Goal: Task Accomplishment & Management: Complete application form

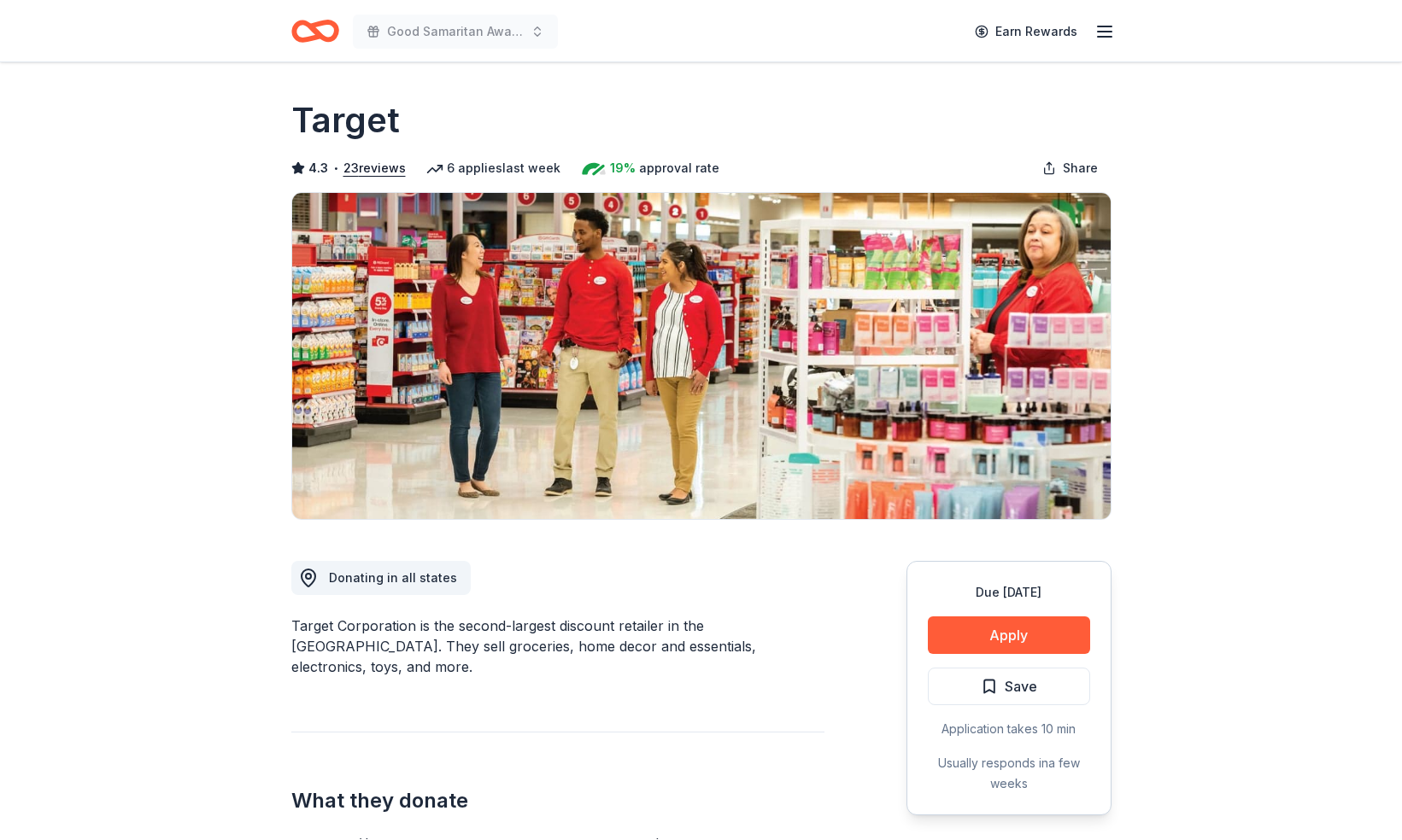
scroll to position [195, 0]
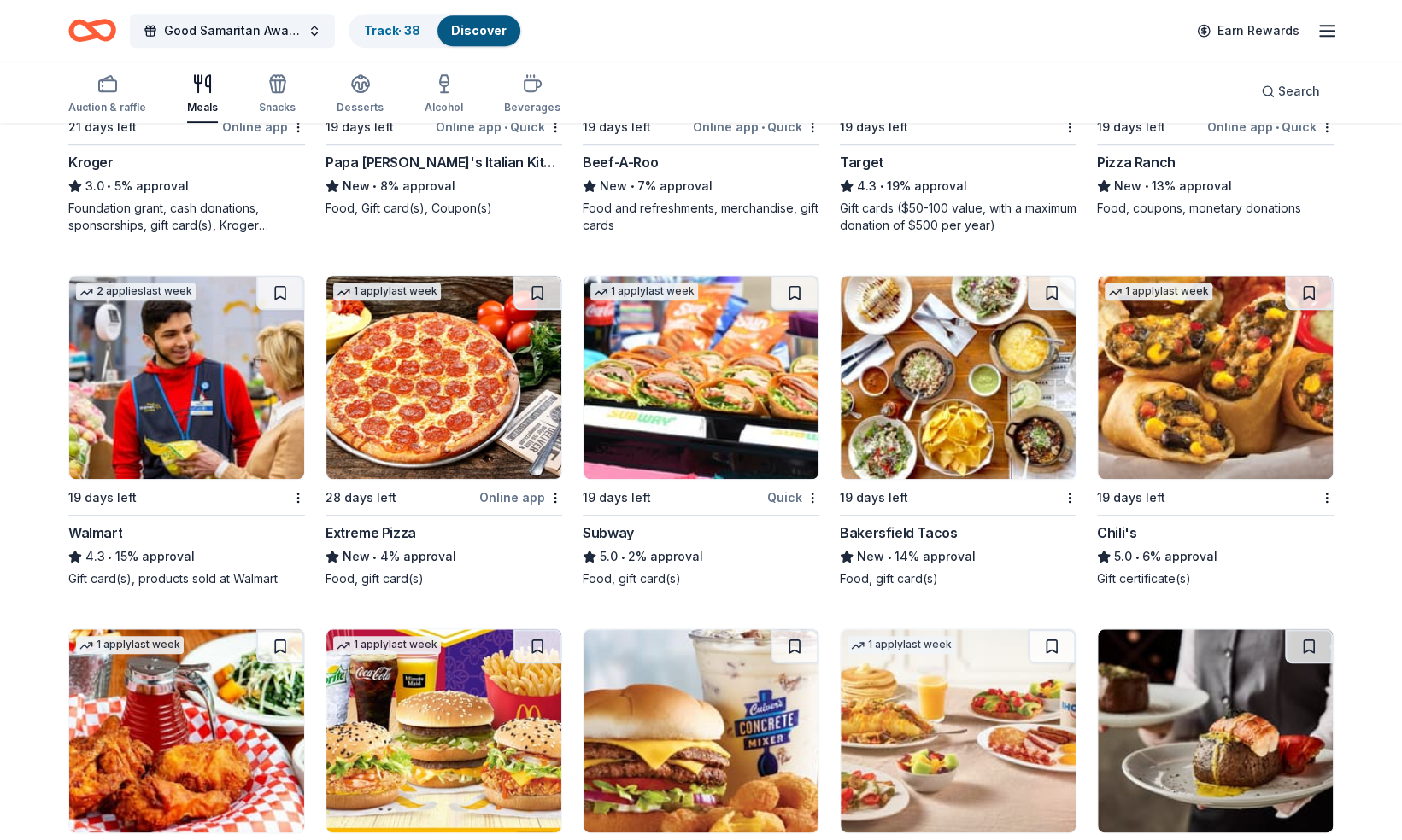
scroll to position [770, 0]
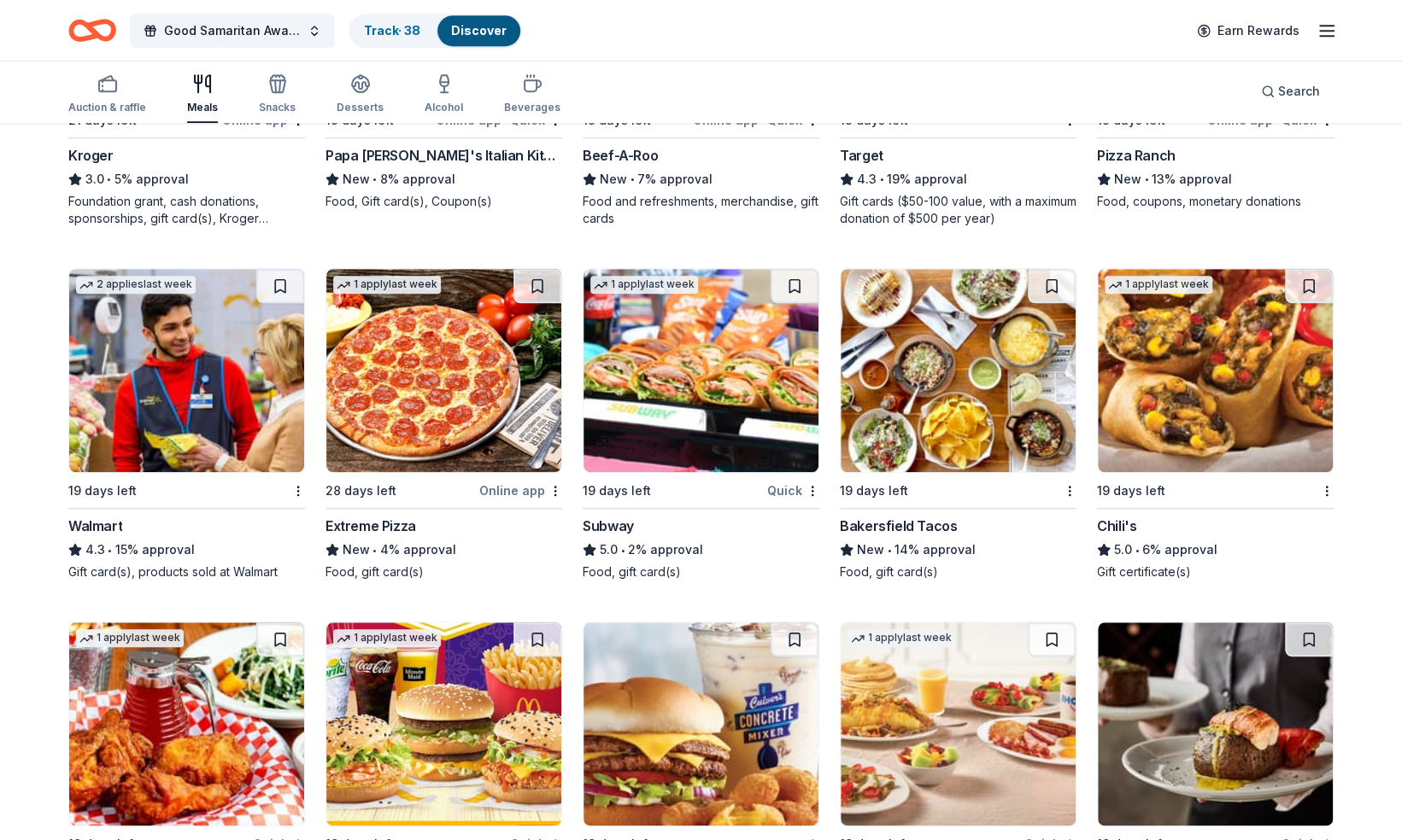
click at [89, 516] on div "Walmart" at bounding box center [94, 526] width 54 height 20
click at [1165, 354] on img at bounding box center [1216, 371] width 235 height 203
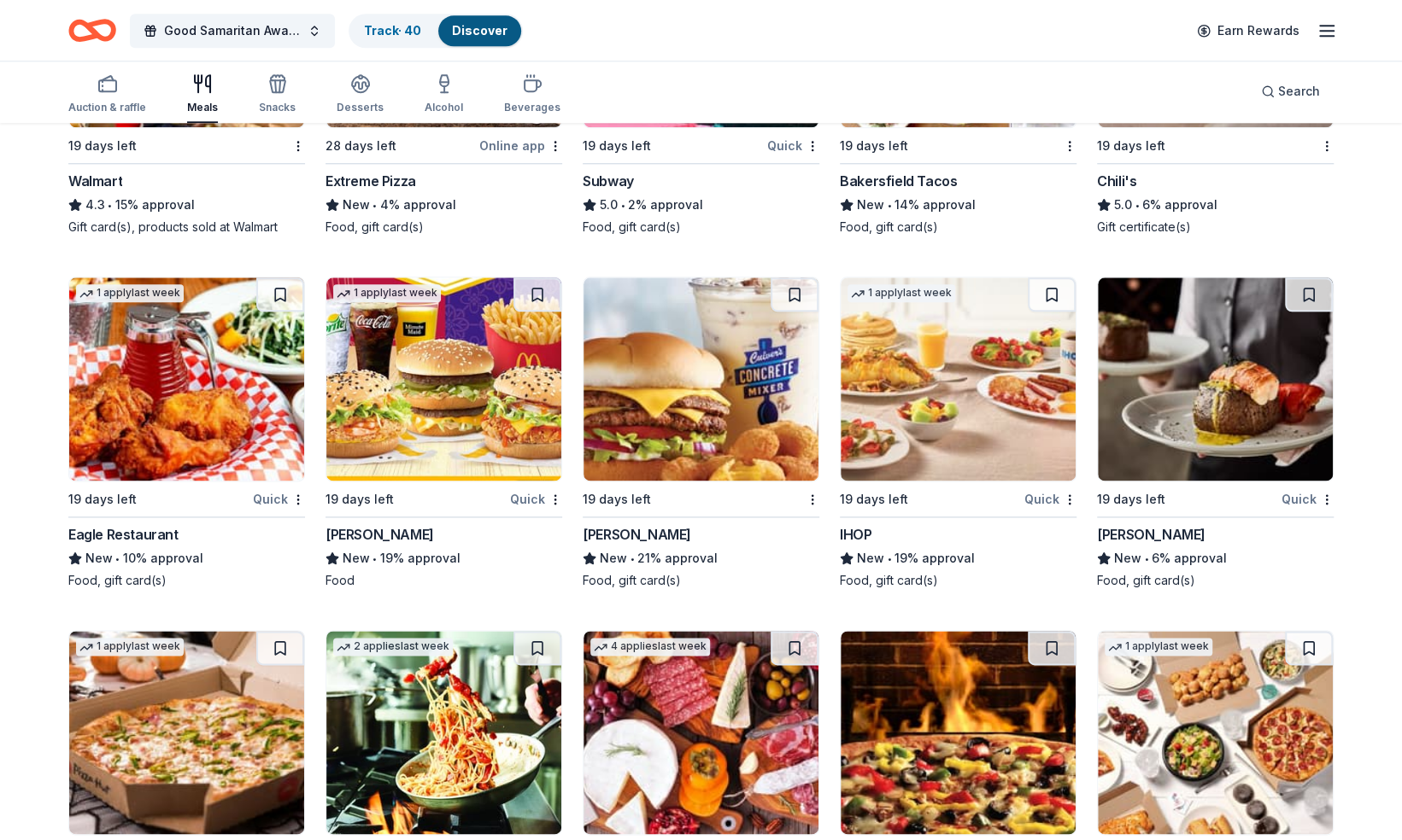
scroll to position [1208, 0]
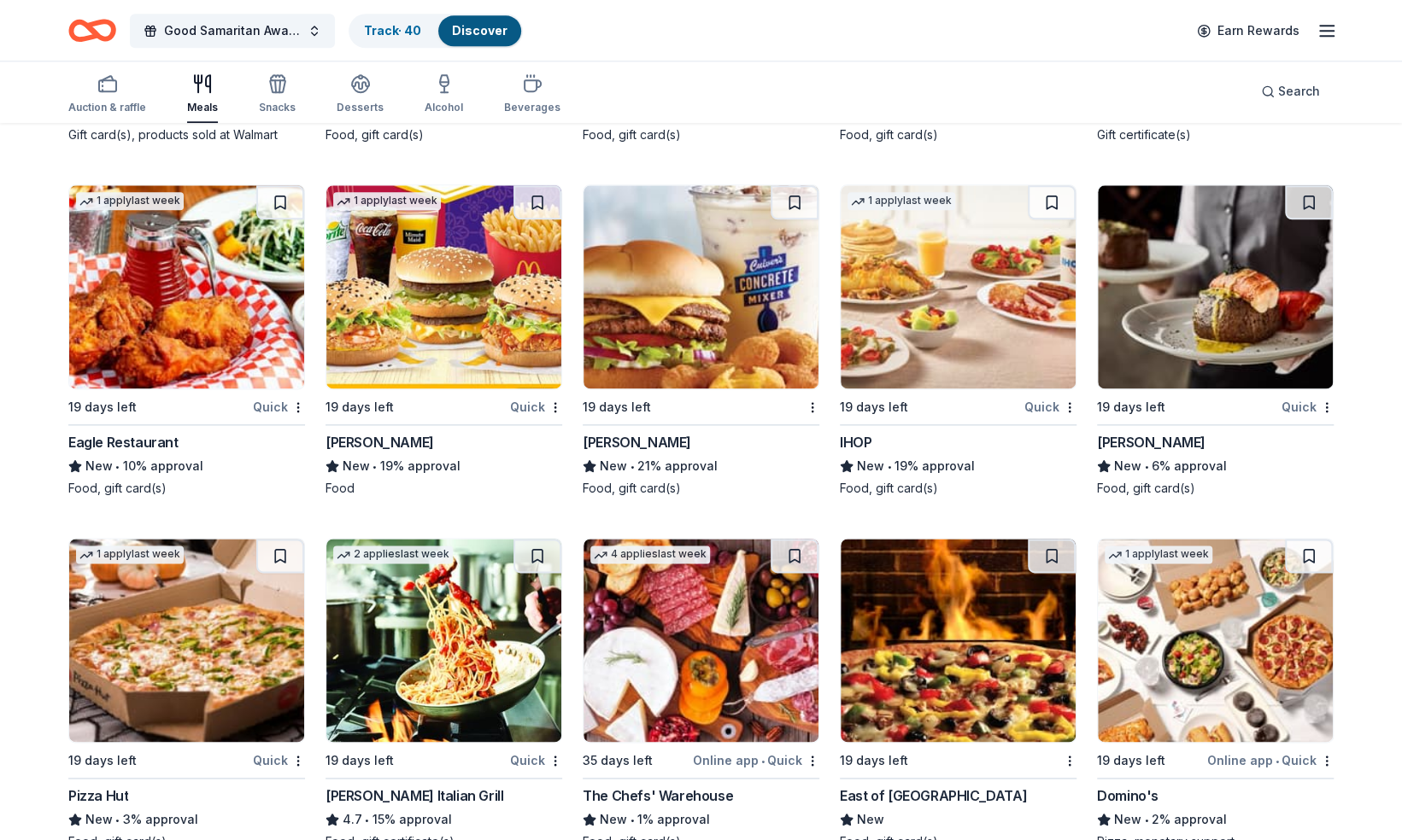
click at [700, 232] on img at bounding box center [701, 287] width 235 height 203
click at [995, 287] on img at bounding box center [958, 287] width 235 height 203
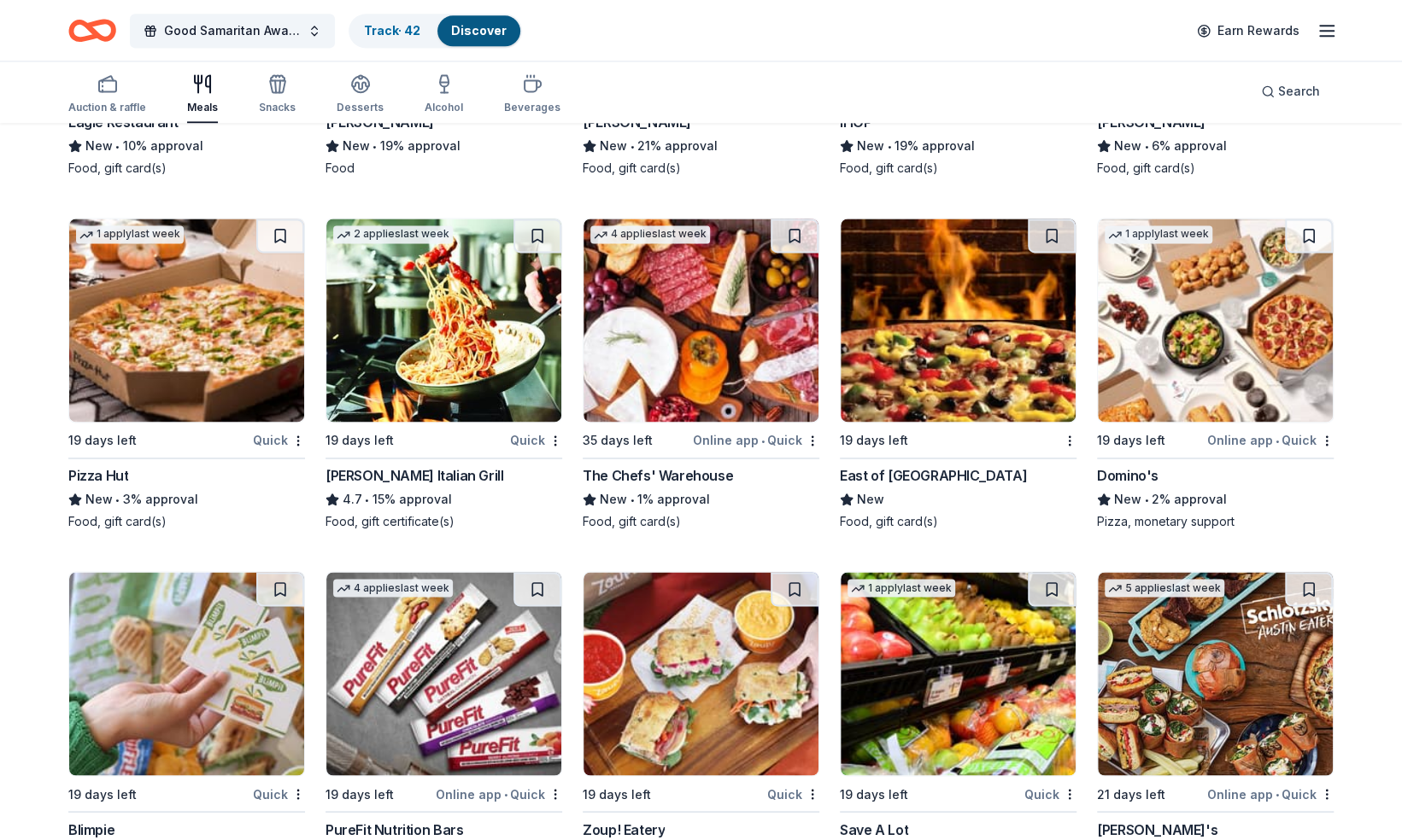
scroll to position [1533, 0]
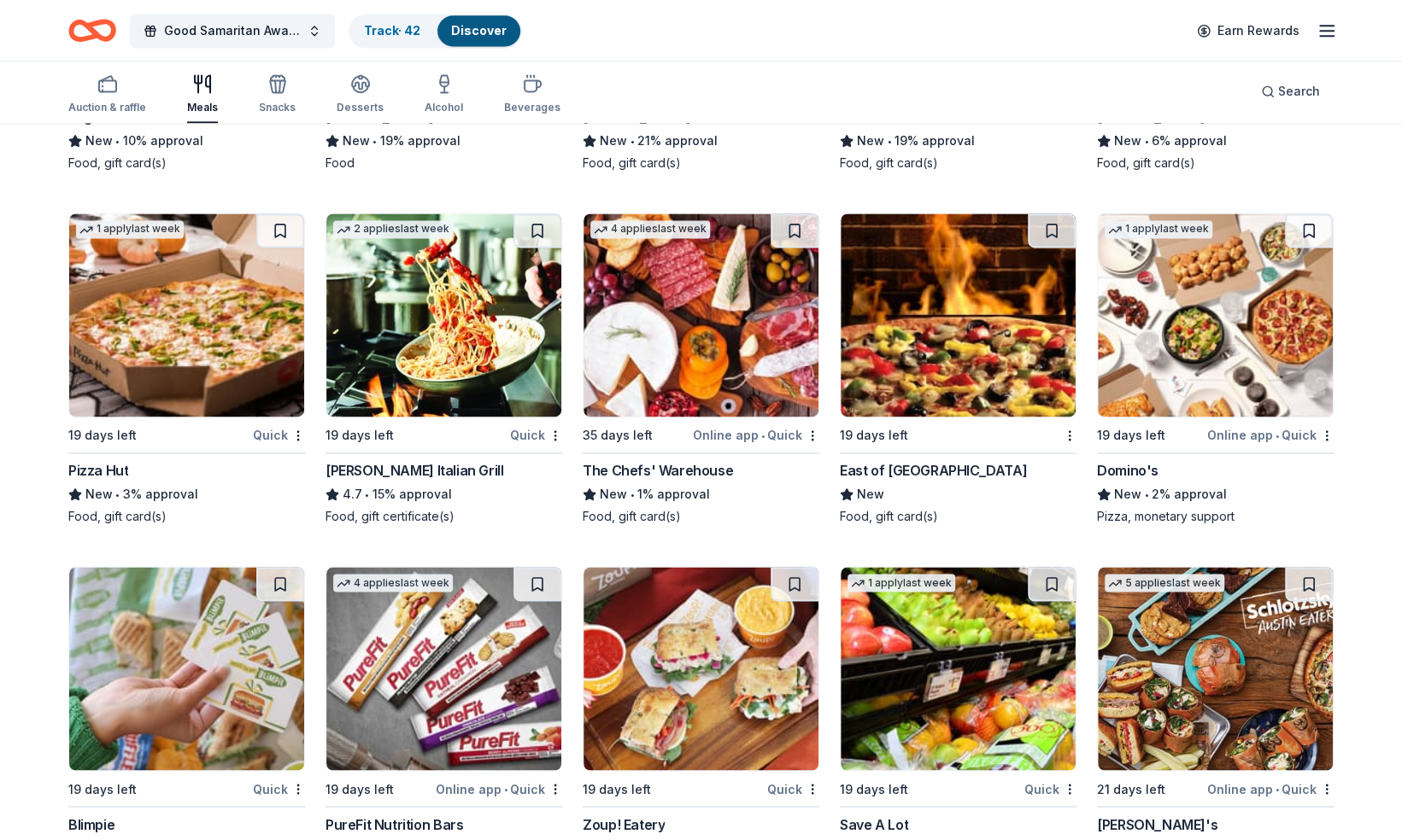
click at [184, 369] on img at bounding box center [186, 315] width 235 height 203
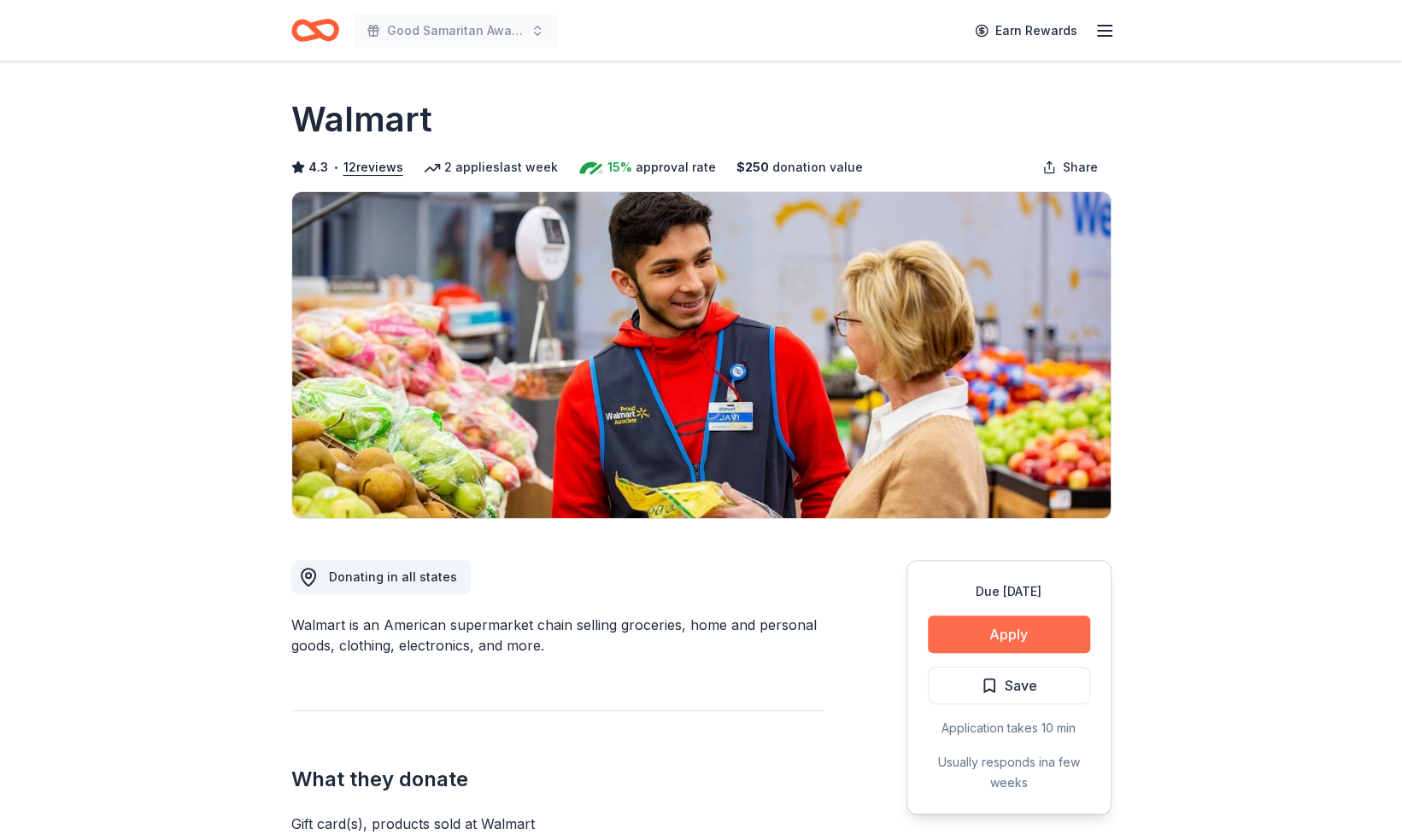
click at [1019, 637] on button "Apply" at bounding box center [1009, 634] width 162 height 38
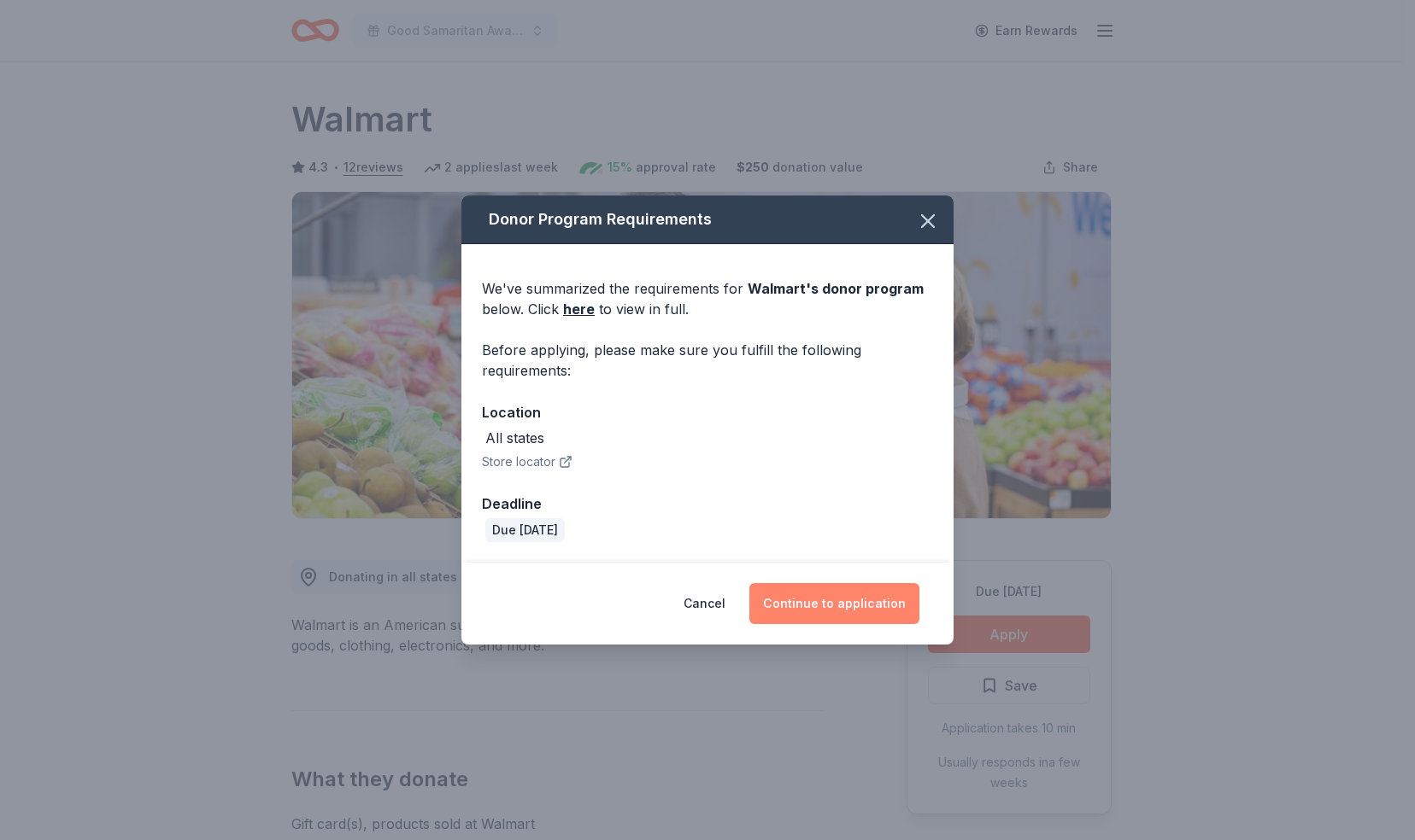
click at [857, 611] on button "Continue to application" at bounding box center [834, 604] width 170 height 41
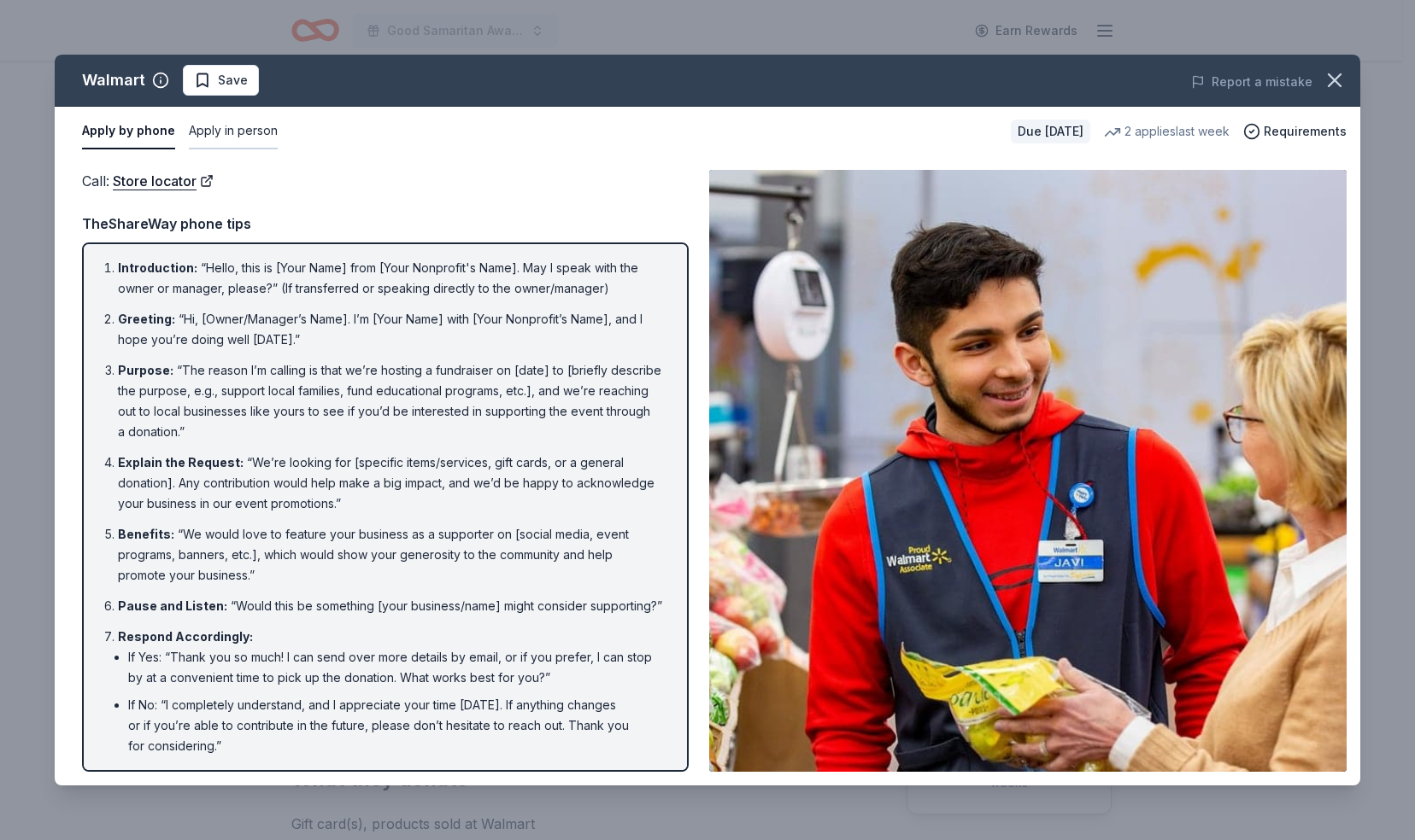
click at [241, 128] on button "Apply in person" at bounding box center [233, 131] width 89 height 36
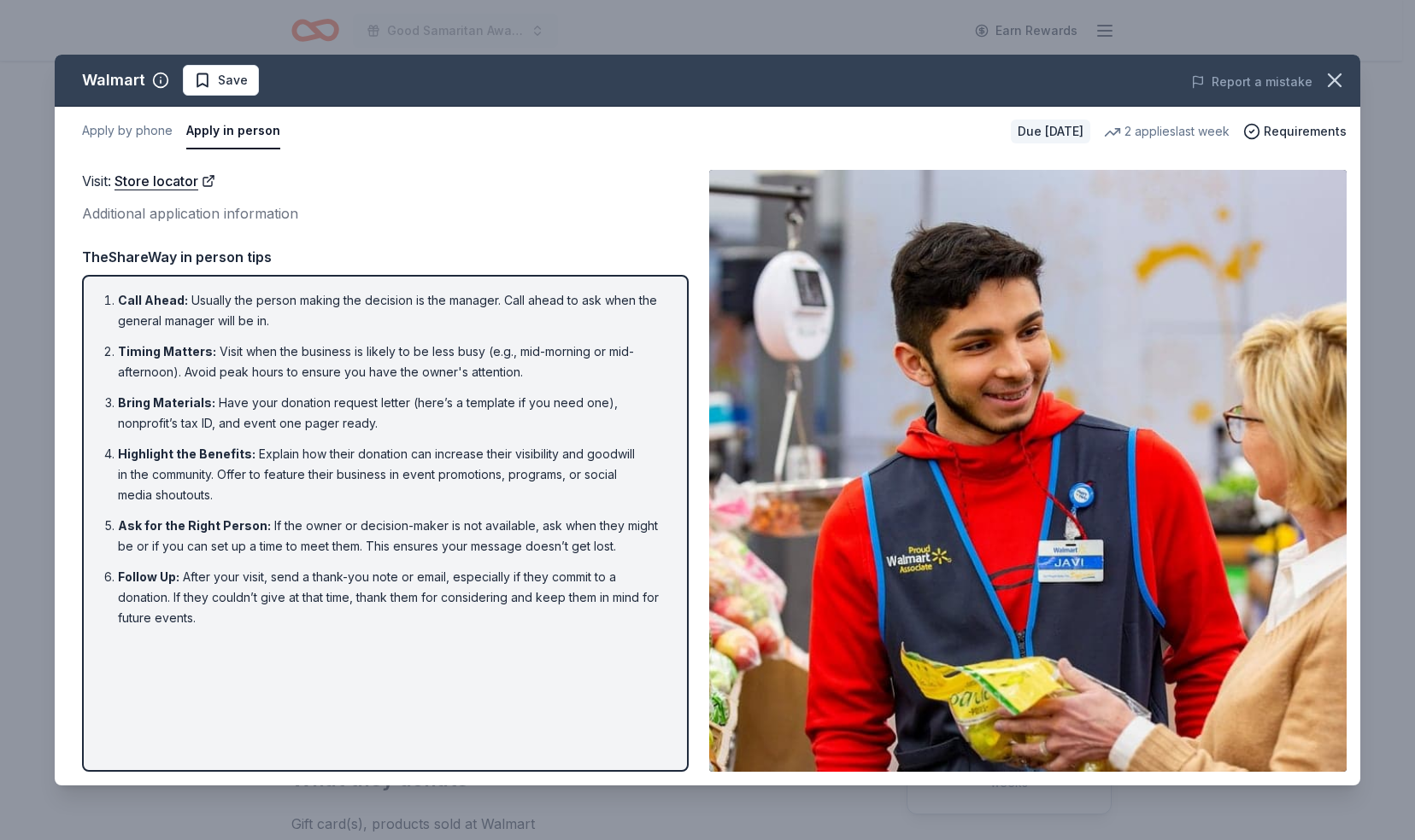
click at [118, 219] on div "Additional application information" at bounding box center [385, 213] width 606 height 22
click at [1328, 82] on icon "button" at bounding box center [1334, 79] width 24 height 24
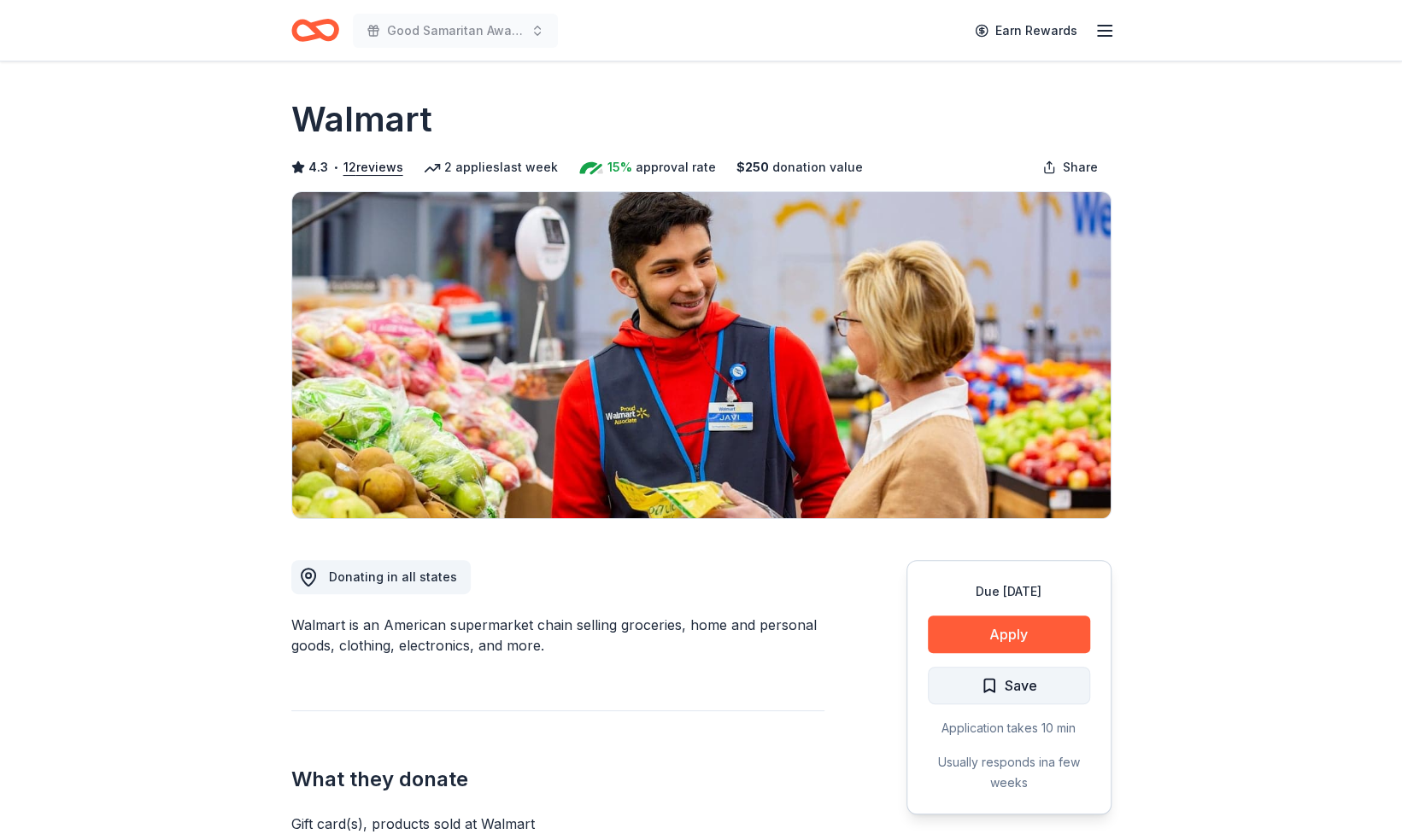
click at [1030, 688] on span "Save" at bounding box center [1021, 686] width 33 height 22
click at [1050, 685] on html "Good Samaritan Awards Dinner Earn Rewards Due in 19 days Share Walmart 4.3 • 12…" at bounding box center [701, 420] width 1402 height 840
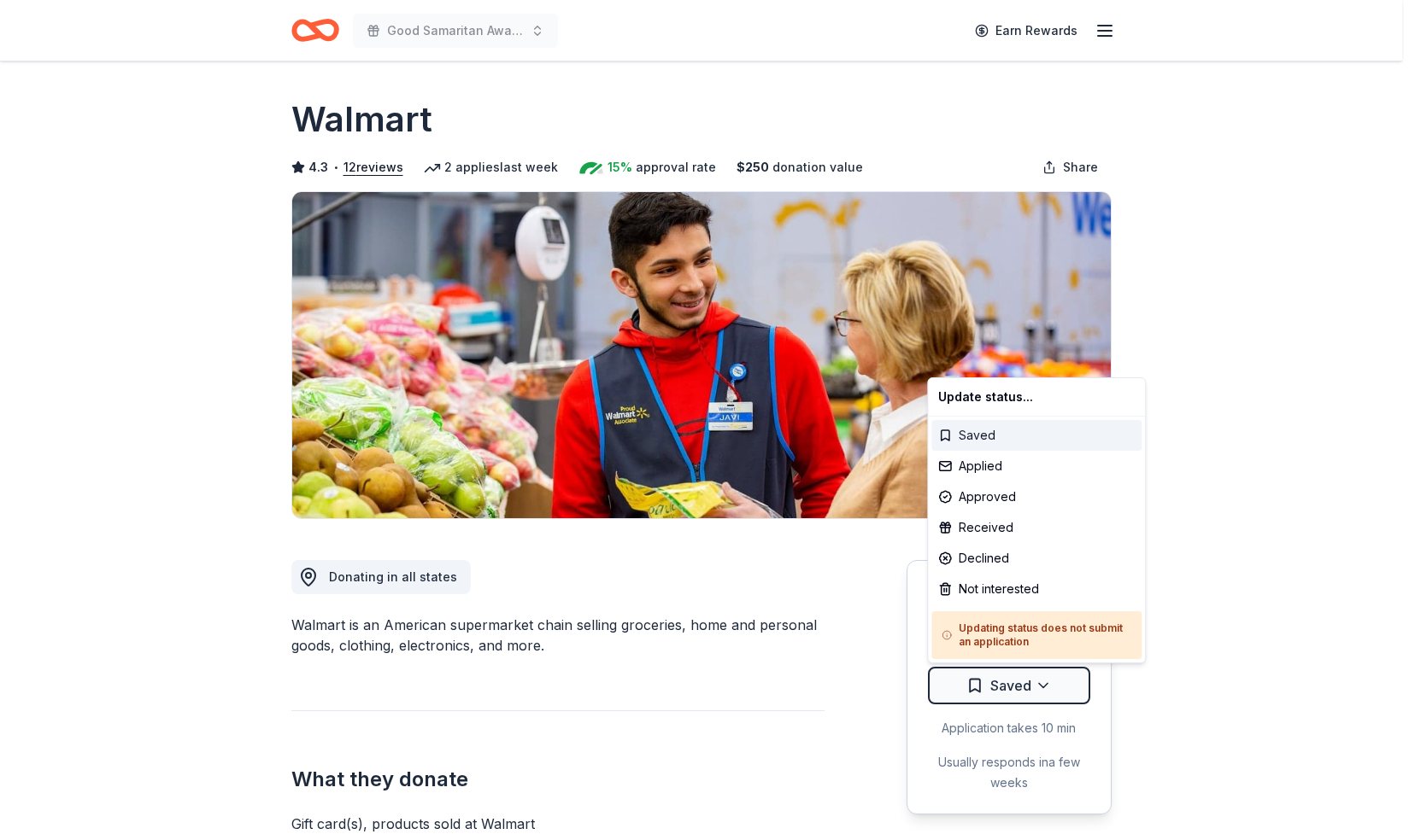
click at [1008, 431] on div "Saved" at bounding box center [1036, 435] width 210 height 31
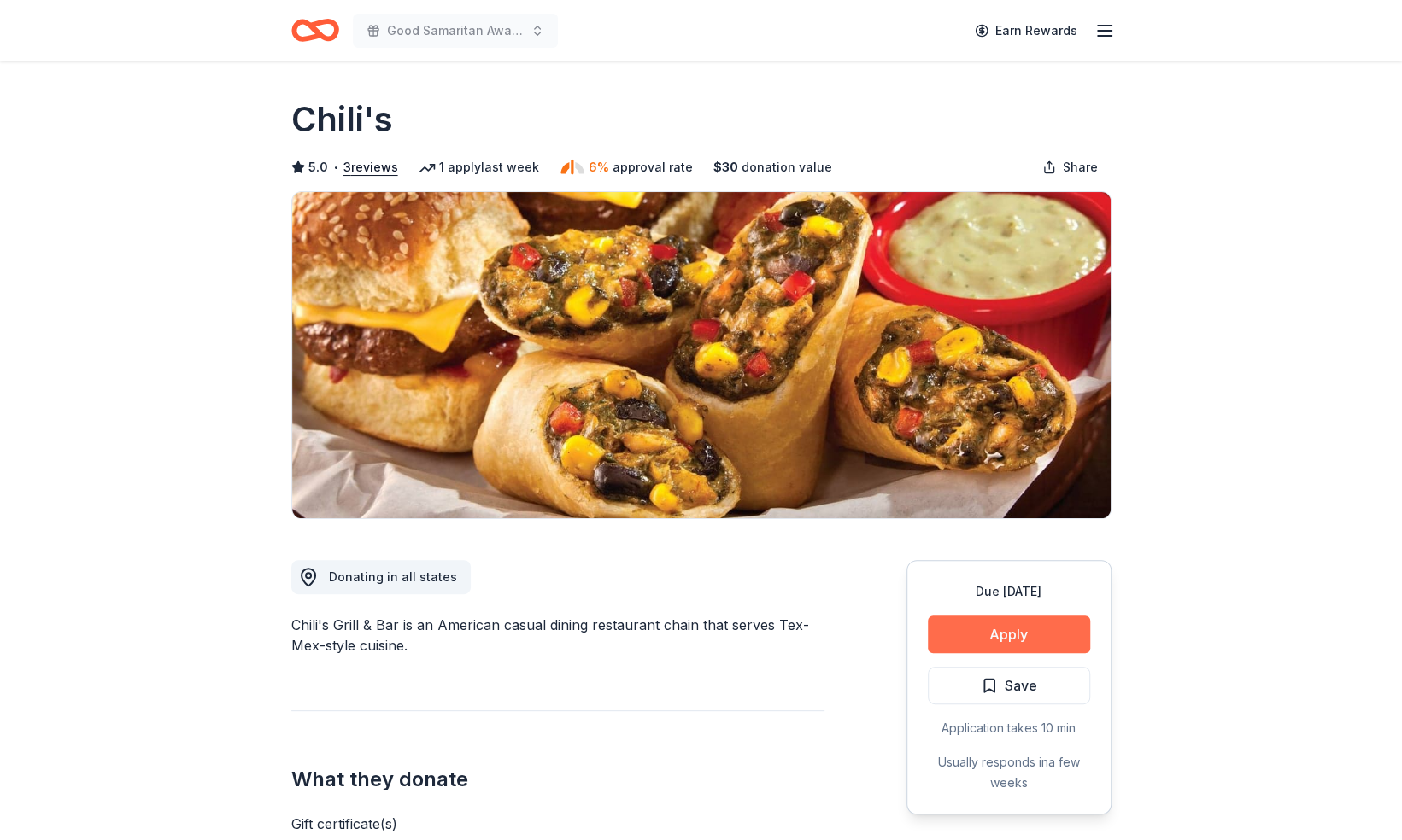
click at [1007, 630] on button "Apply" at bounding box center [1009, 634] width 162 height 38
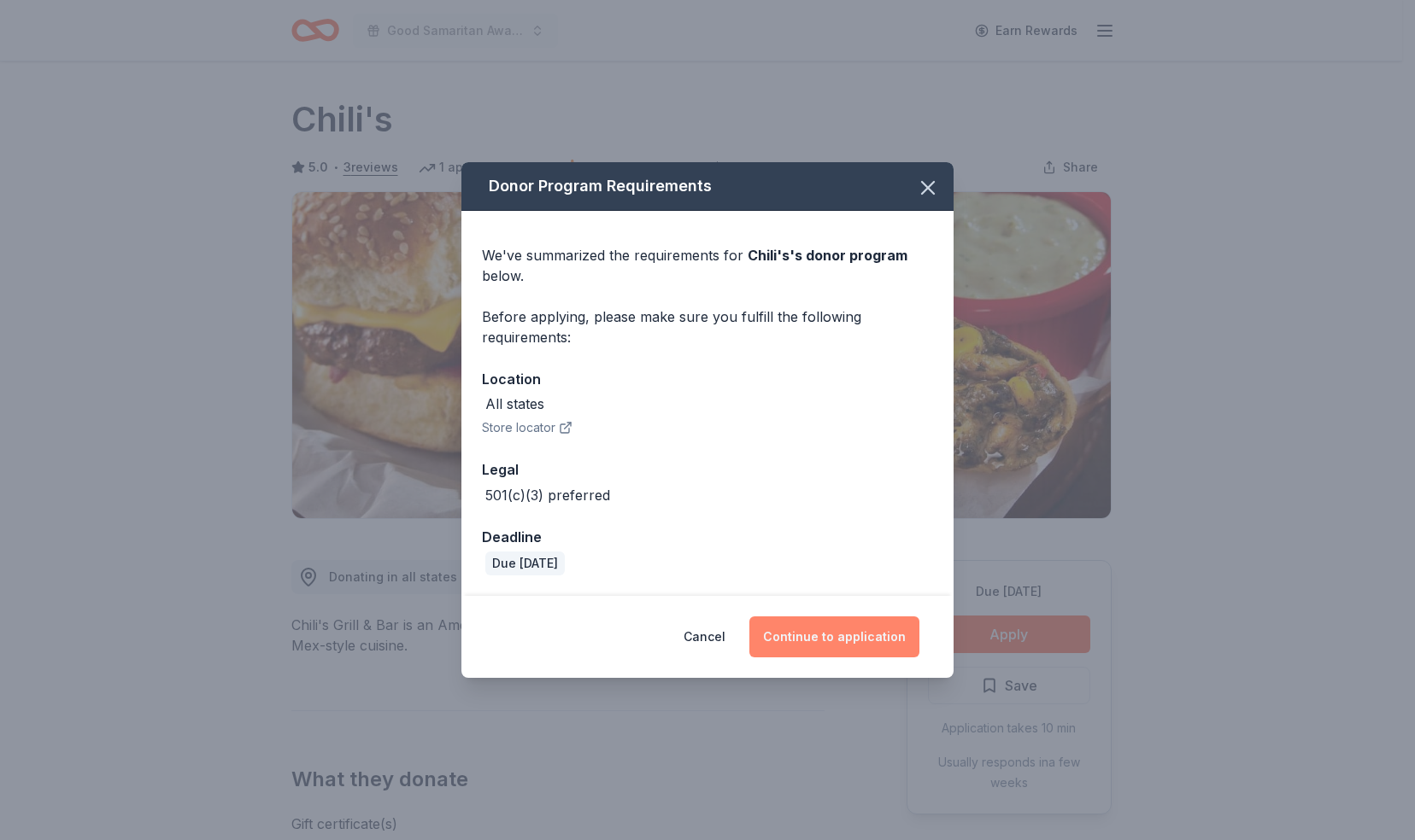
click at [858, 629] on button "Continue to application" at bounding box center [834, 637] width 170 height 41
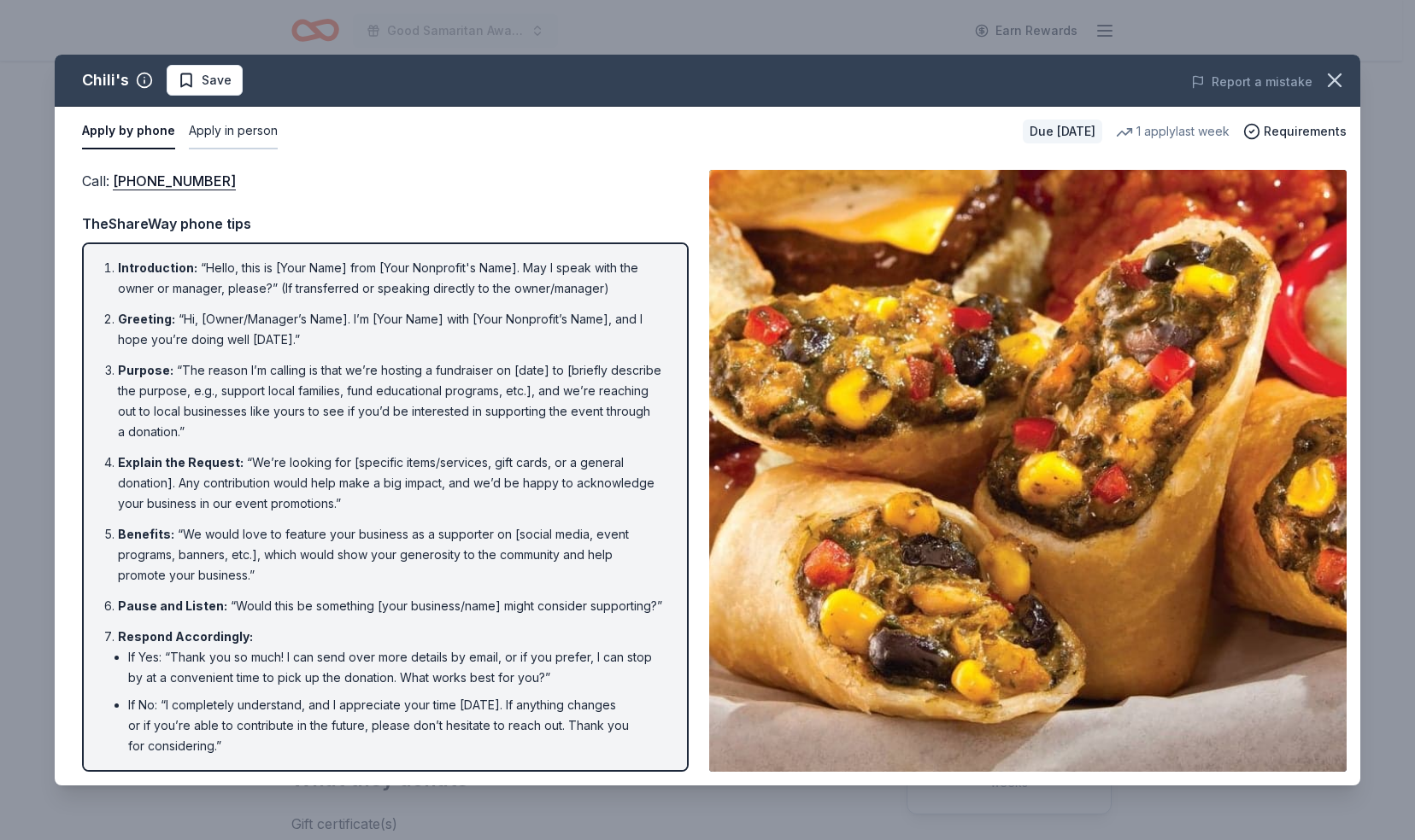
click at [230, 119] on button "Apply in person" at bounding box center [233, 131] width 89 height 36
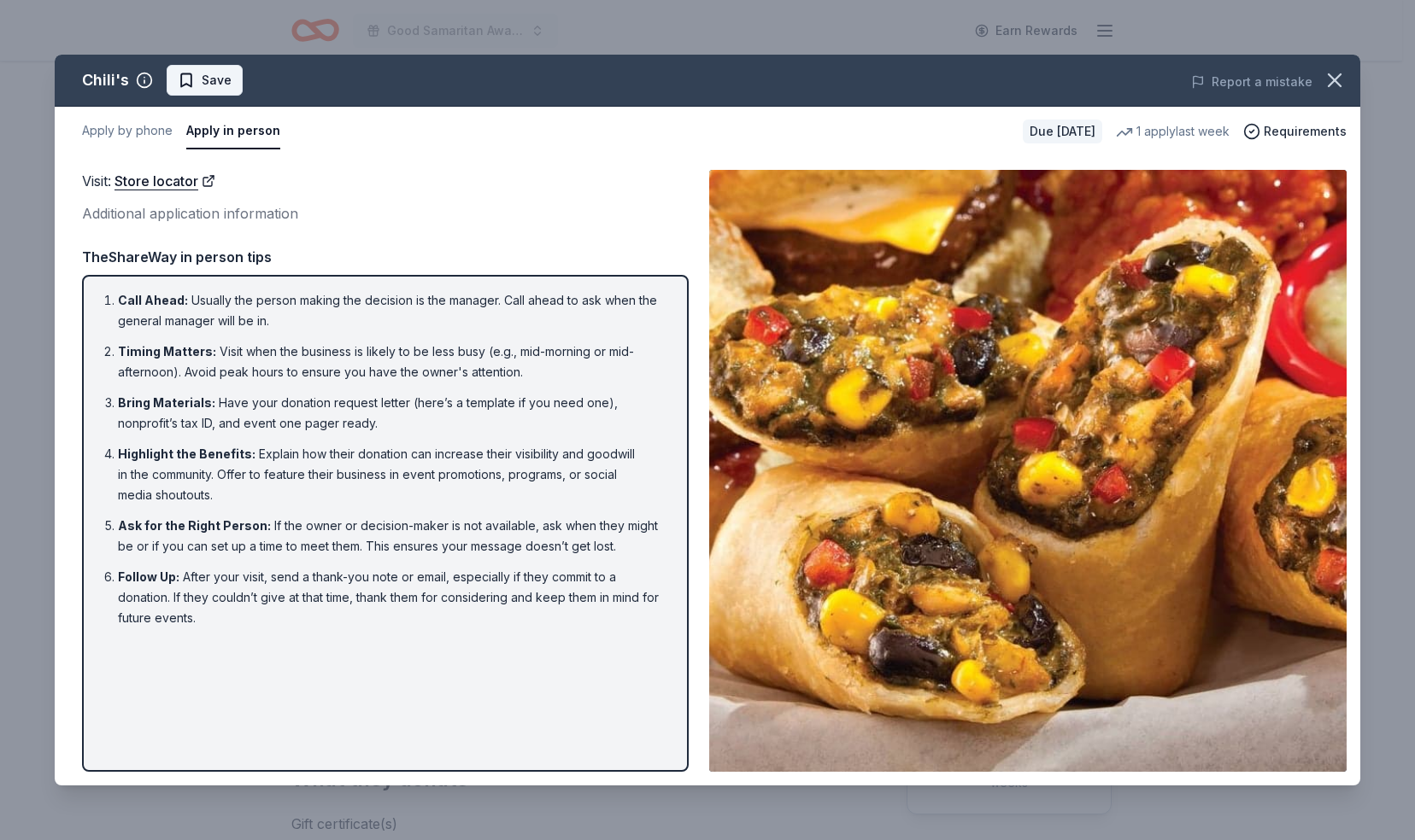
click at [221, 78] on span "Save" at bounding box center [216, 79] width 30 height 20
click at [1336, 71] on icon "button" at bounding box center [1334, 79] width 24 height 24
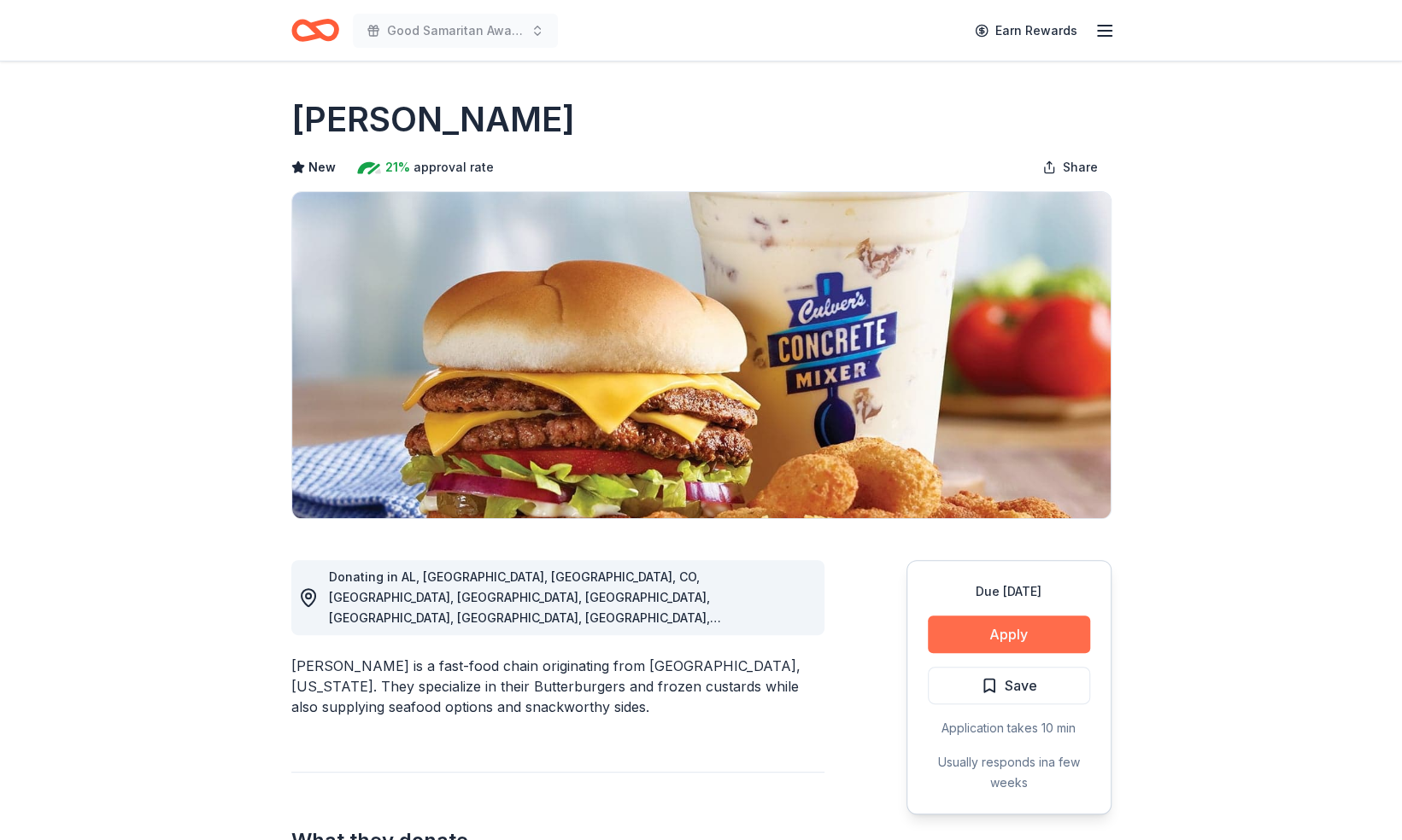
click at [1015, 633] on button "Apply" at bounding box center [1009, 634] width 162 height 38
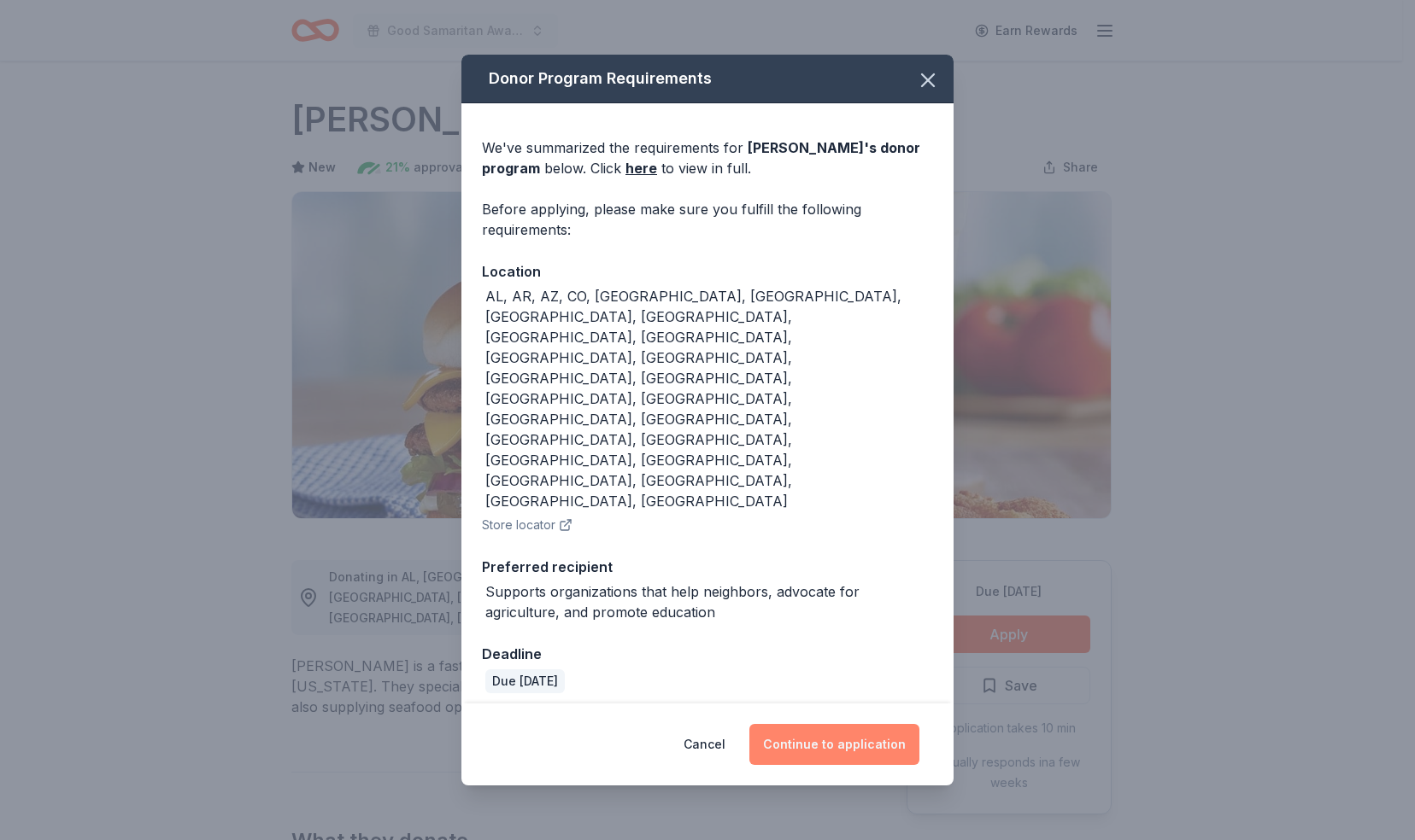
click at [851, 724] on button "Continue to application" at bounding box center [834, 745] width 170 height 41
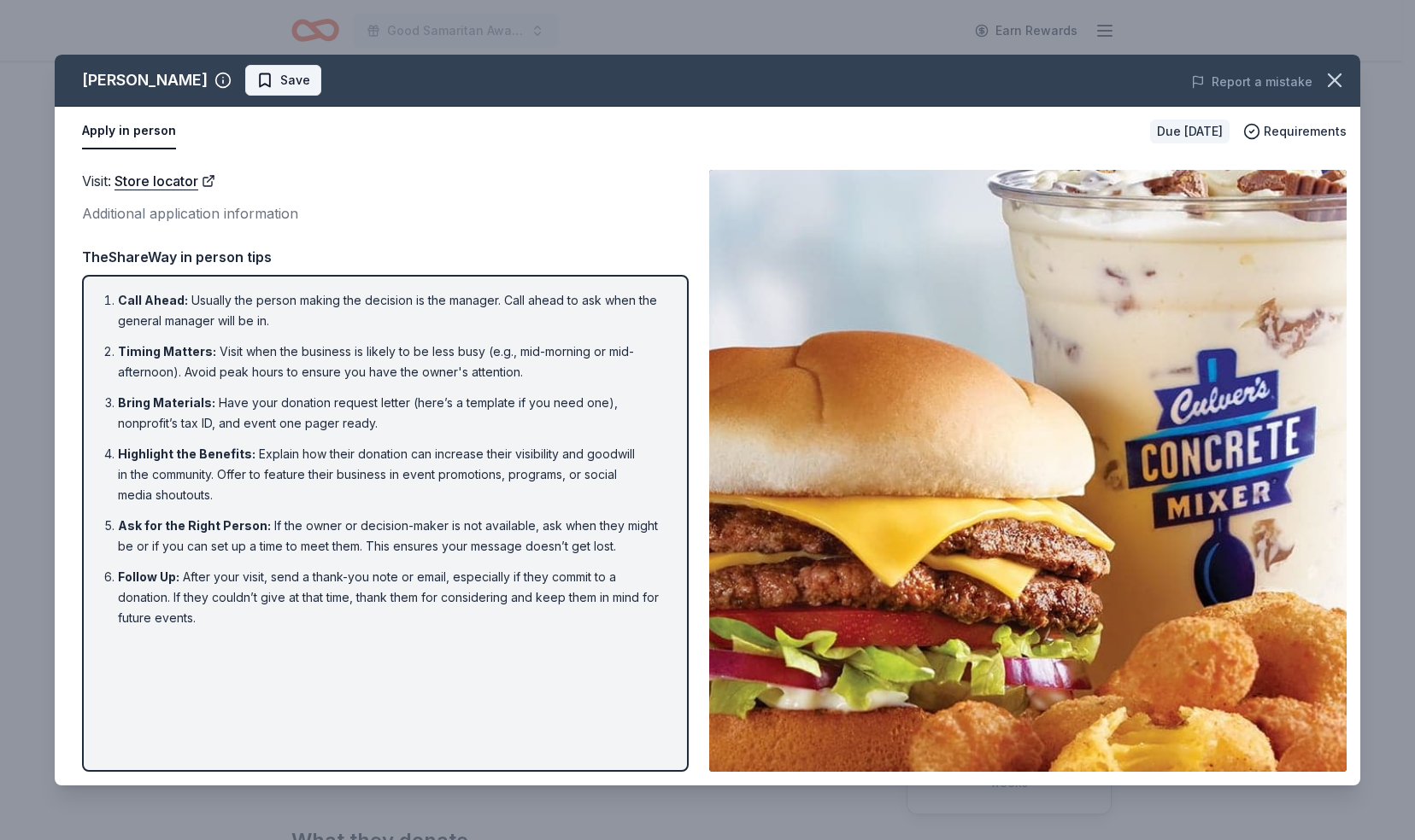
click at [280, 82] on span "Save" at bounding box center [295, 79] width 30 height 20
click at [1334, 80] on icon "button" at bounding box center [1335, 80] width 12 height 12
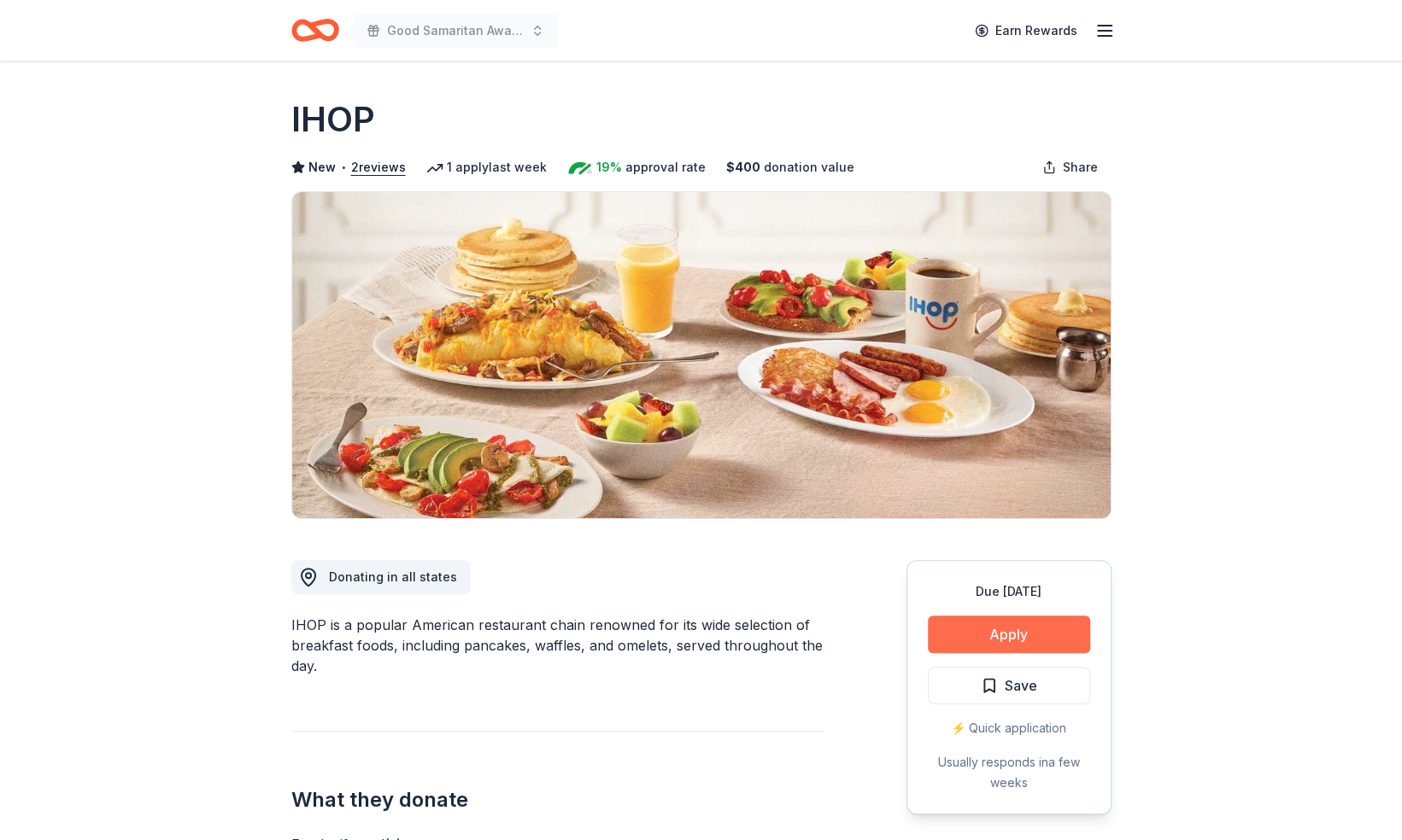
click at [1022, 641] on button "Apply" at bounding box center [1009, 634] width 162 height 38
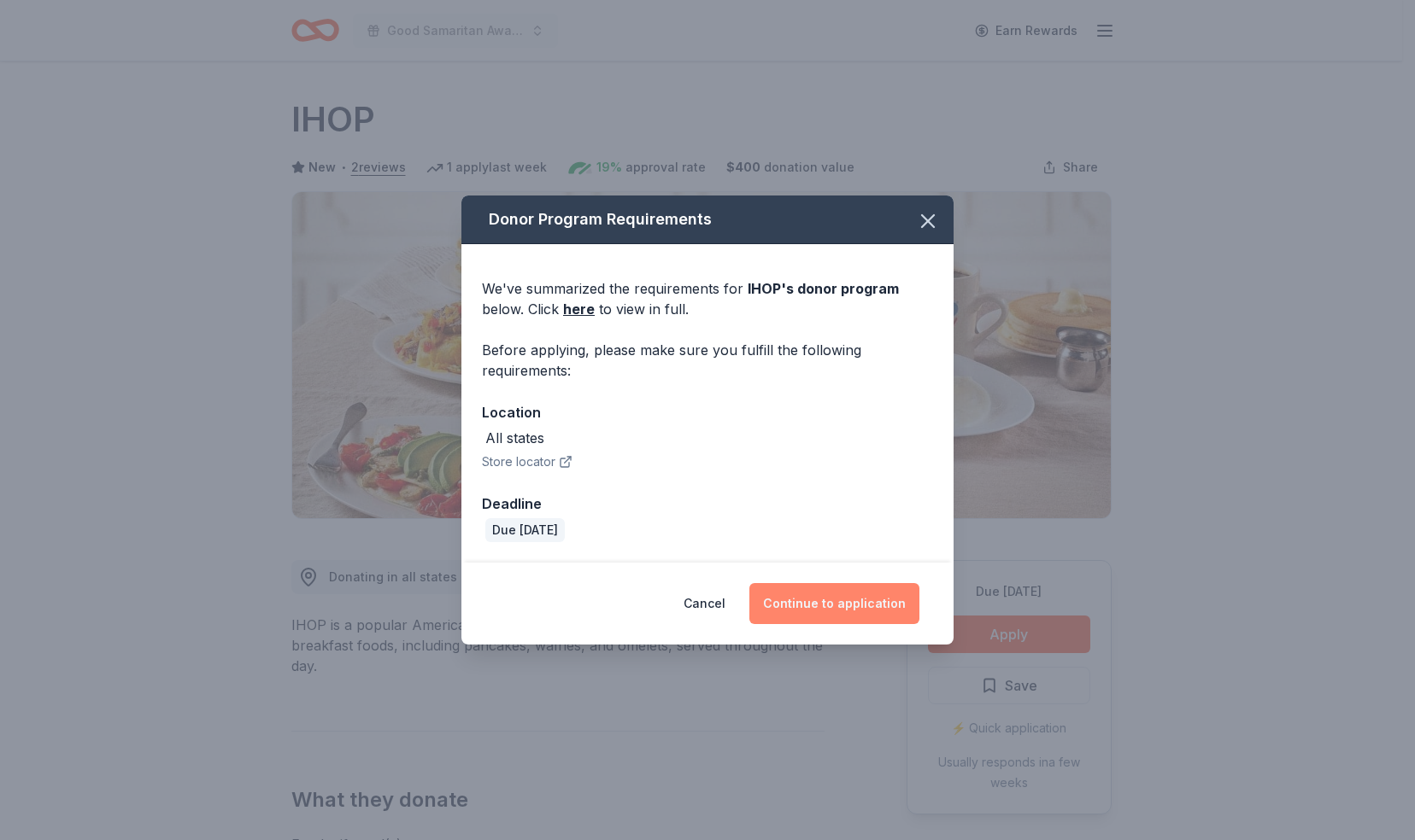
click at [816, 594] on button "Continue to application" at bounding box center [834, 604] width 170 height 41
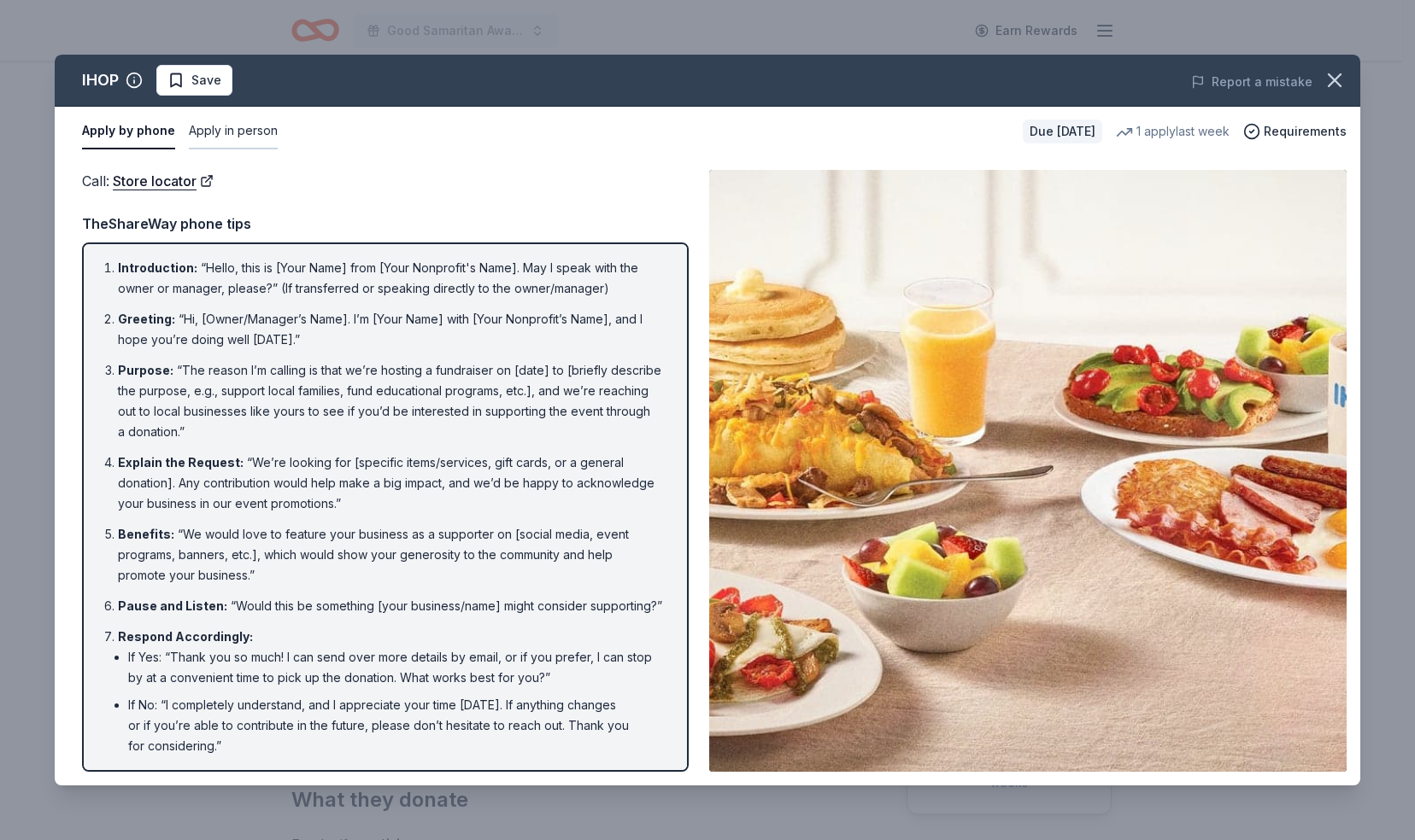
click at [234, 132] on button "Apply in person" at bounding box center [233, 131] width 89 height 36
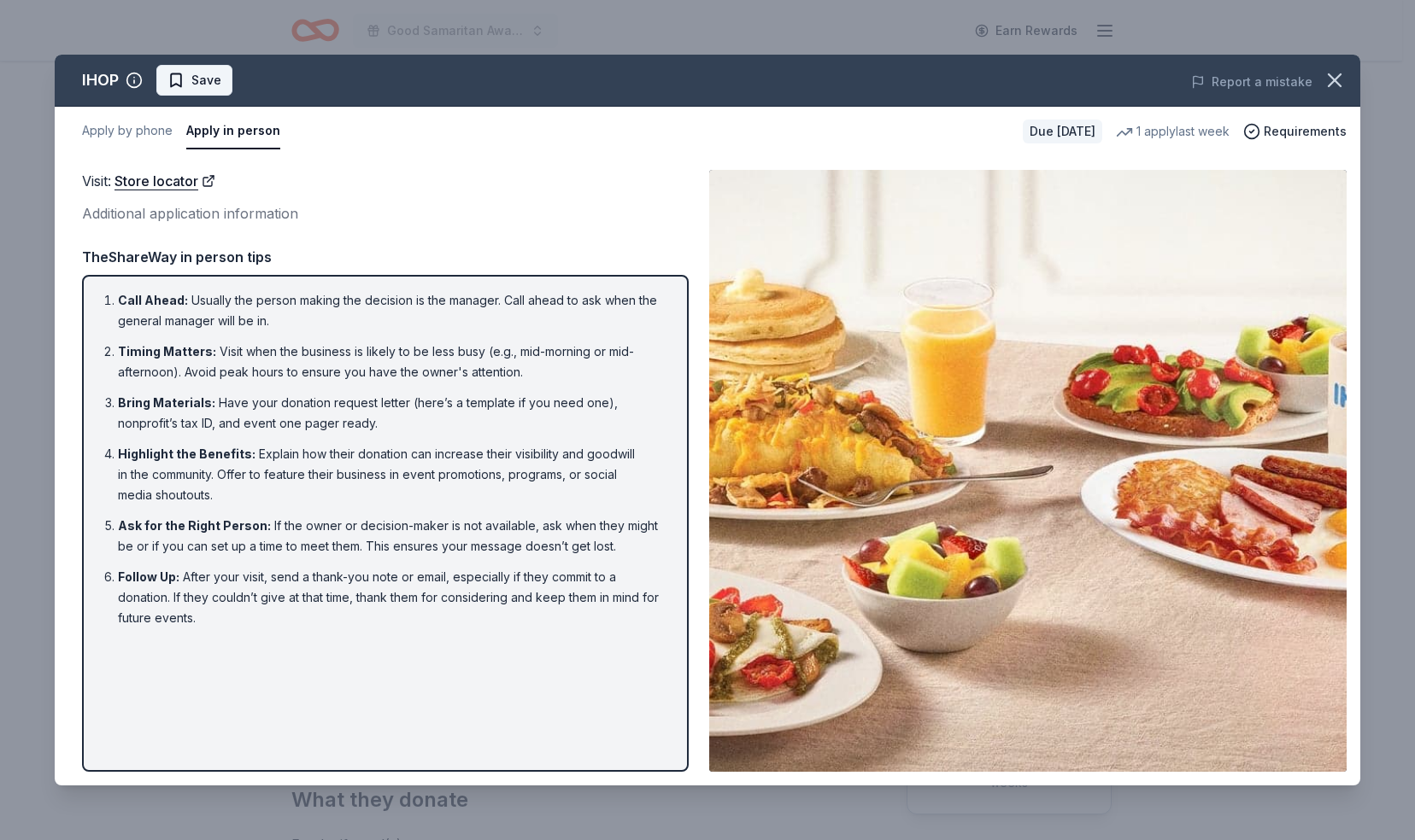
click at [199, 80] on span "Save" at bounding box center [207, 79] width 30 height 20
click at [1332, 76] on icon "button" at bounding box center [1334, 79] width 24 height 24
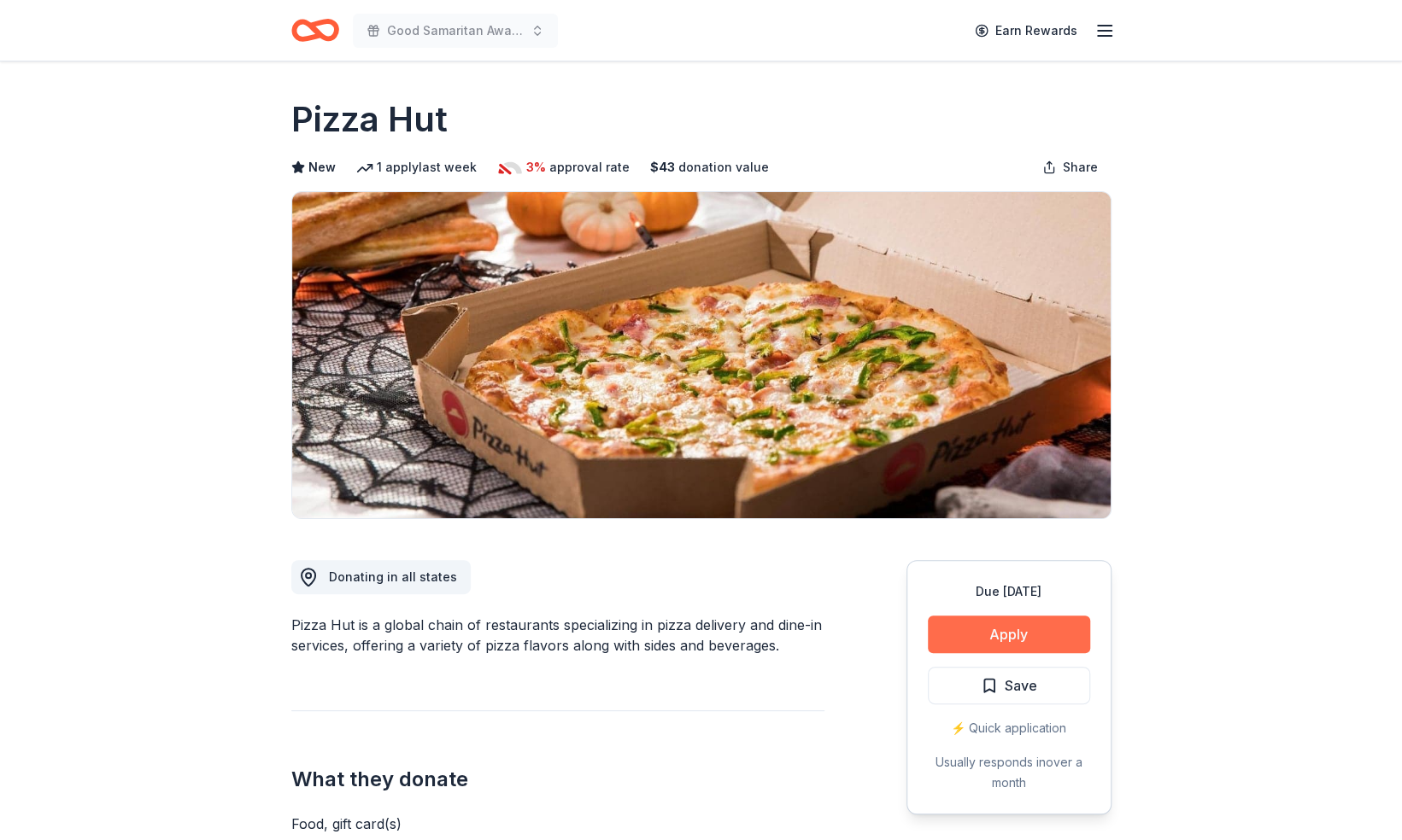
click at [1017, 622] on button "Apply" at bounding box center [1009, 634] width 162 height 38
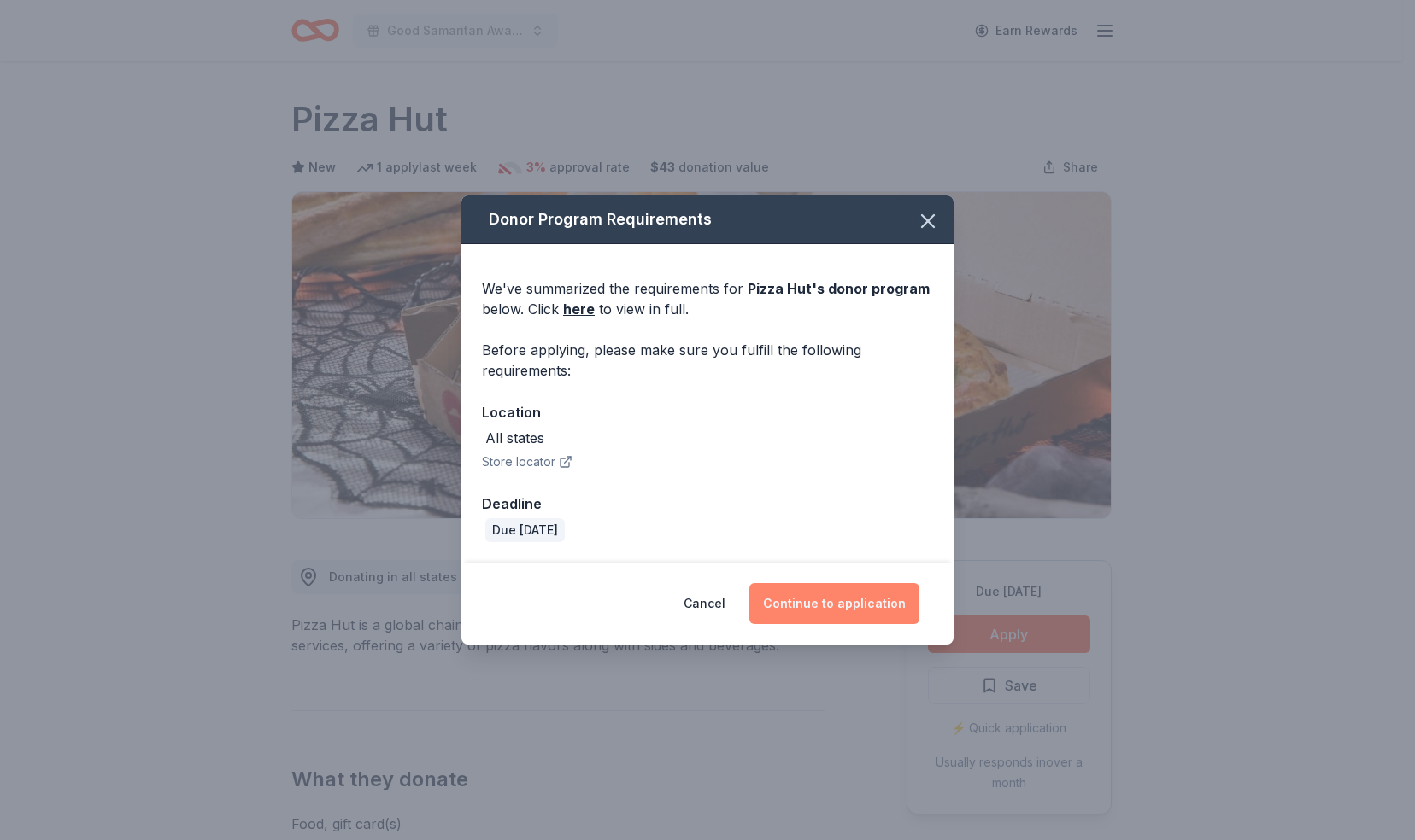
click at [836, 601] on button "Continue to application" at bounding box center [834, 604] width 170 height 41
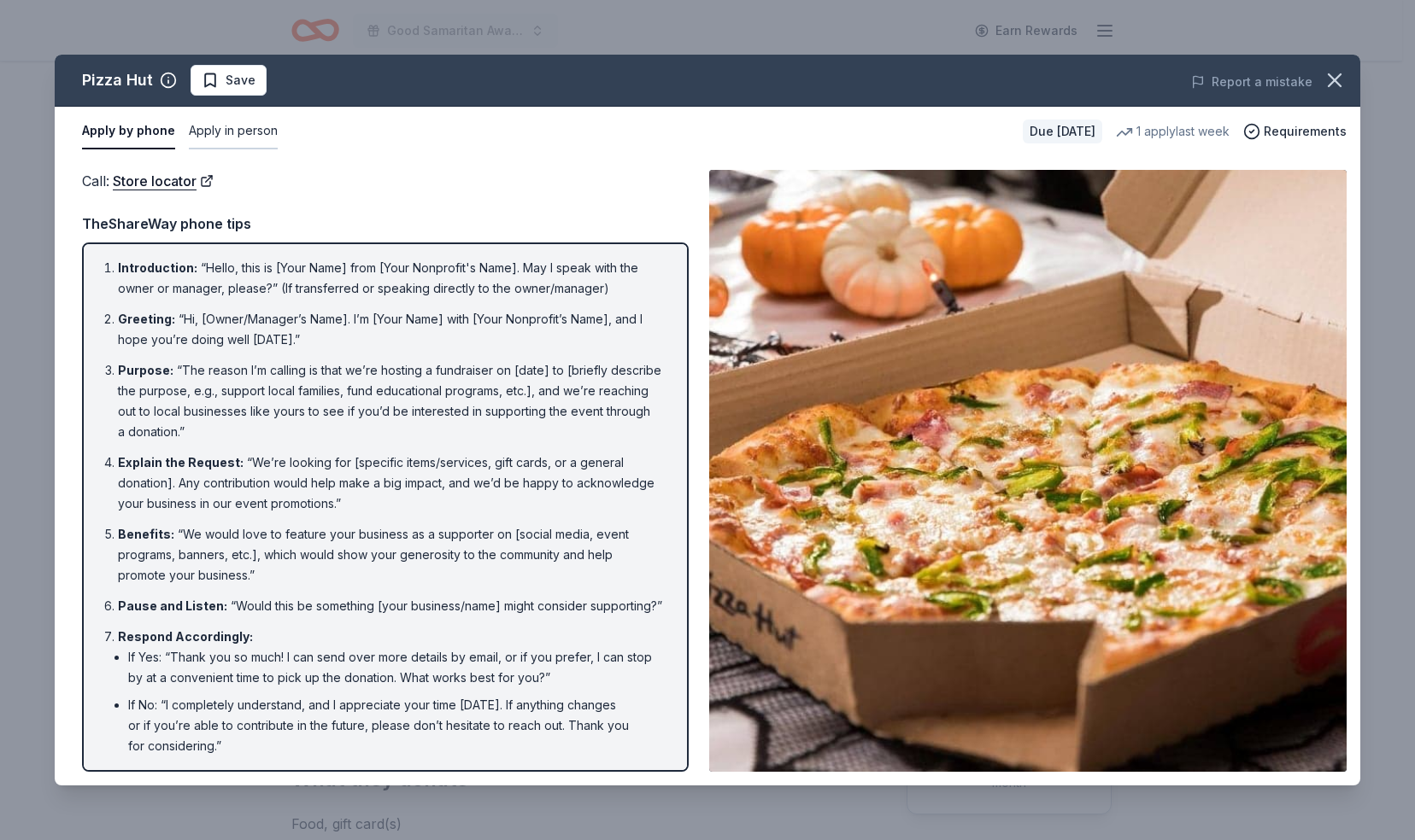
click at [237, 129] on button "Apply in person" at bounding box center [233, 131] width 89 height 36
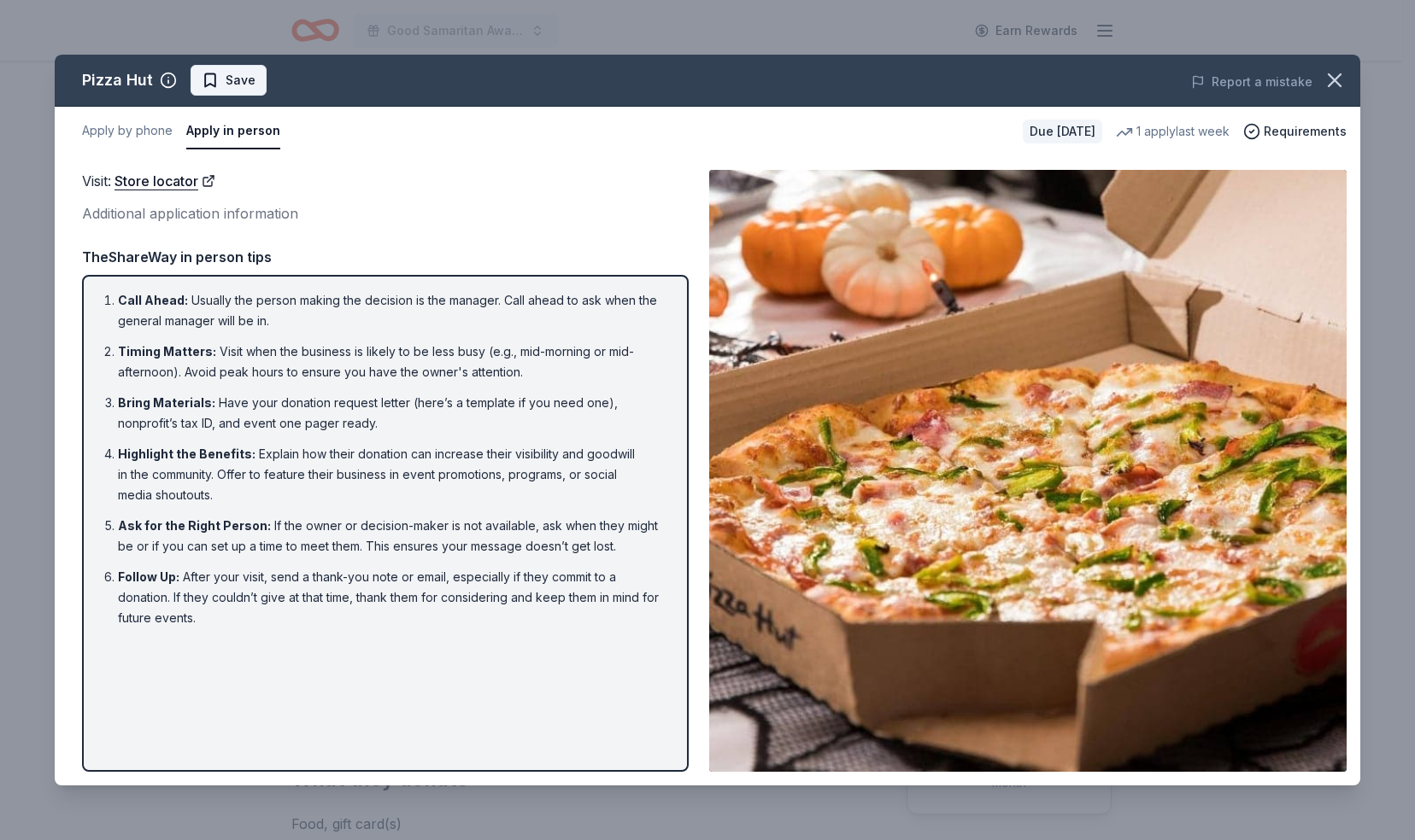
click at [249, 79] on span "Save" at bounding box center [241, 79] width 30 height 20
click at [1329, 82] on icon "button" at bounding box center [1334, 79] width 24 height 24
